Goal: Task Accomplishment & Management: Manage account settings

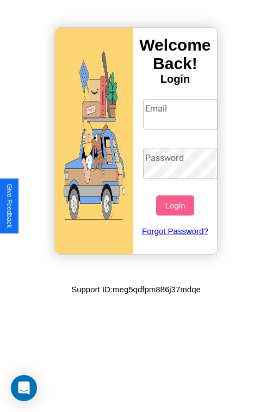
click at [182, 114] on input "Email" at bounding box center [181, 114] width 76 height 31
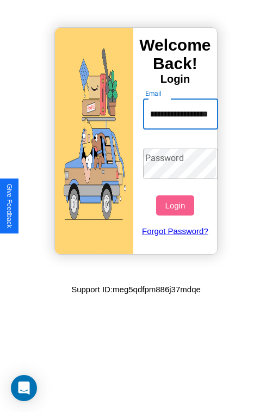
scroll to position [0, 65]
type input "**********"
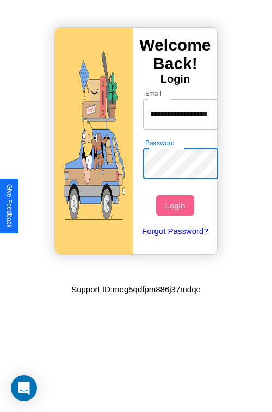
scroll to position [0, 0]
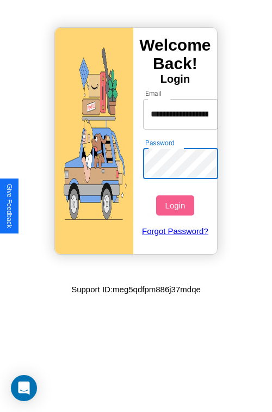
click at [177, 205] on button "Login" at bounding box center [175, 206] width 38 height 20
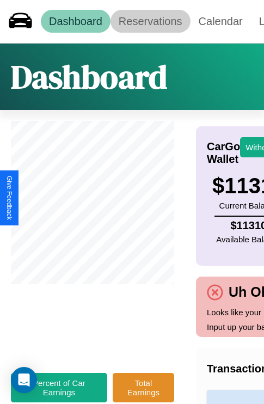
click at [150, 21] on link "Reservations" at bounding box center [151, 21] width 80 height 23
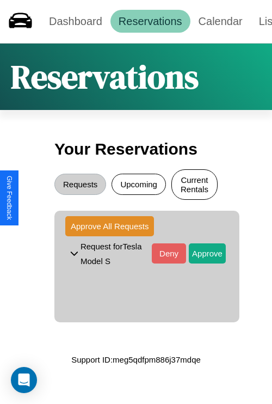
click at [195, 186] on button "Current Rentals" at bounding box center [195, 184] width 46 height 31
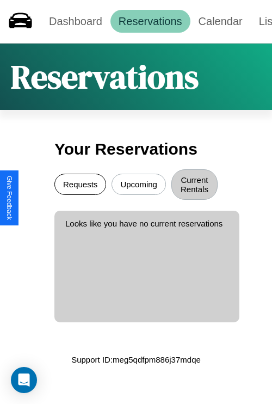
click at [80, 186] on button "Requests" at bounding box center [80, 184] width 52 height 21
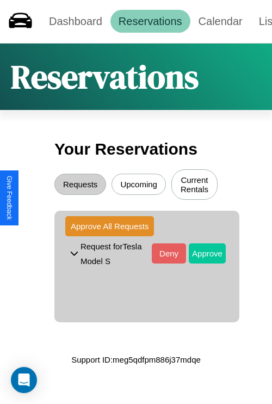
click at [199, 255] on button "Approve" at bounding box center [207, 254] width 37 height 20
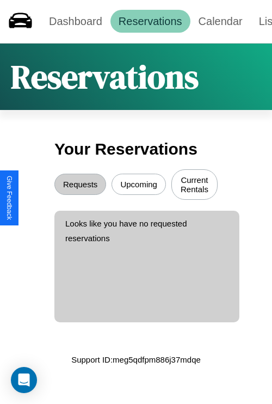
click at [139, 186] on button "Upcoming" at bounding box center [139, 184] width 54 height 21
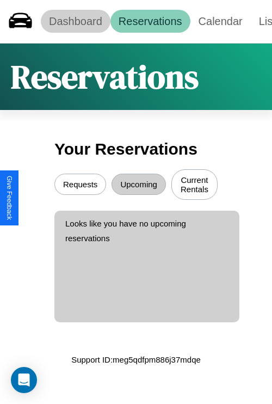
click at [75, 21] on link "Dashboard" at bounding box center [76, 21] width 70 height 23
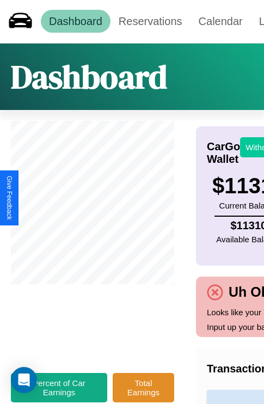
click at [256, 147] on button "Withdraw" at bounding box center [262, 147] width 45 height 20
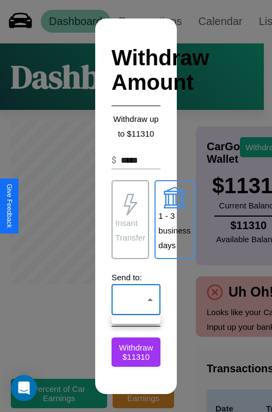
click at [136, 300] on div at bounding box center [136, 206] width 272 height 412
